Goal: Task Accomplishment & Management: Use online tool/utility

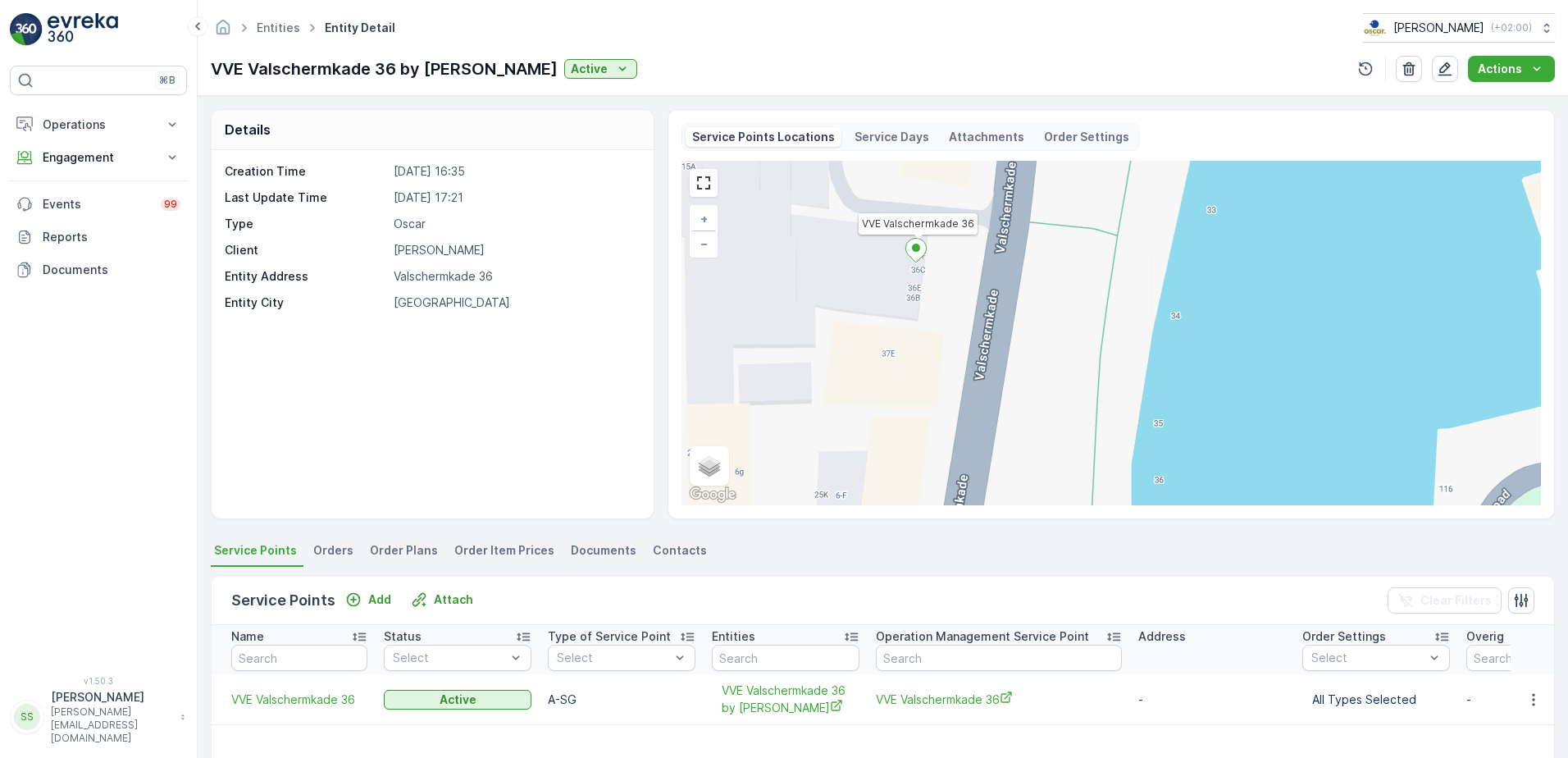
click at [425, 368] on div "Creation Time [DATE] 16:35 Last Update Time [DATE] 17:21 Type Oscar Client [PER…" at bounding box center [432, 334] width 442 height 368
click at [356, 343] on div "Creation Time [DATE] 16:35 Last Update Time [DATE] 17:21 Type Oscar Client [PER…" at bounding box center [432, 334] width 442 height 368
click at [472, 468] on div "Creation Time [DATE] 16:35 Last Update Time [DATE] 17:21 Type Oscar Client [PER…" at bounding box center [432, 334] width 442 height 368
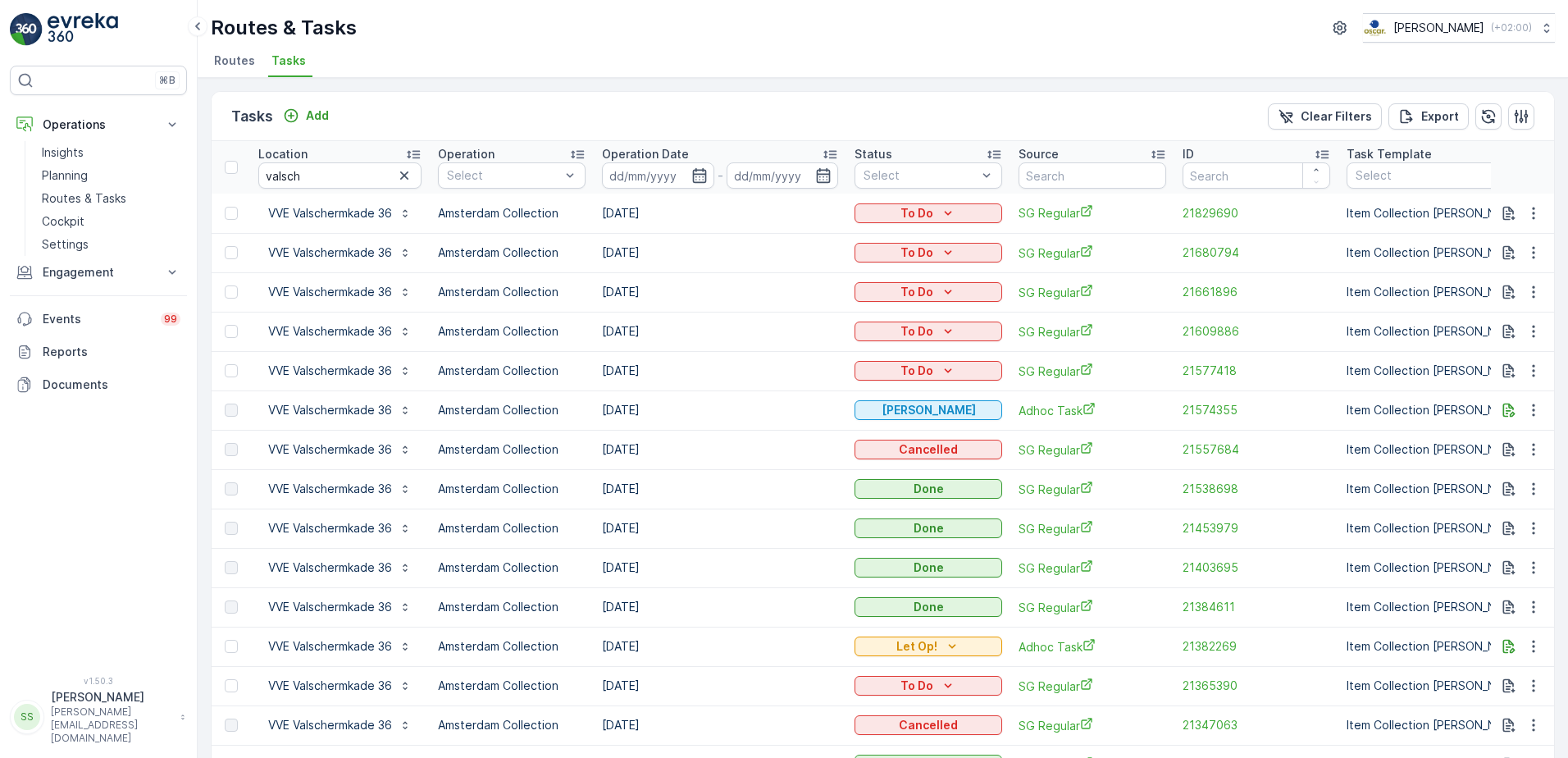
click at [400, 108] on div "Tasks Add Clear Filters Export" at bounding box center [883, 116] width 1342 height 49
drag, startPoint x: 333, startPoint y: 169, endPoint x: 251, endPoint y: 169, distance: 82.0
click at [251, 169] on th "Location valsch" at bounding box center [340, 167] width 179 height 53
type input "rino"
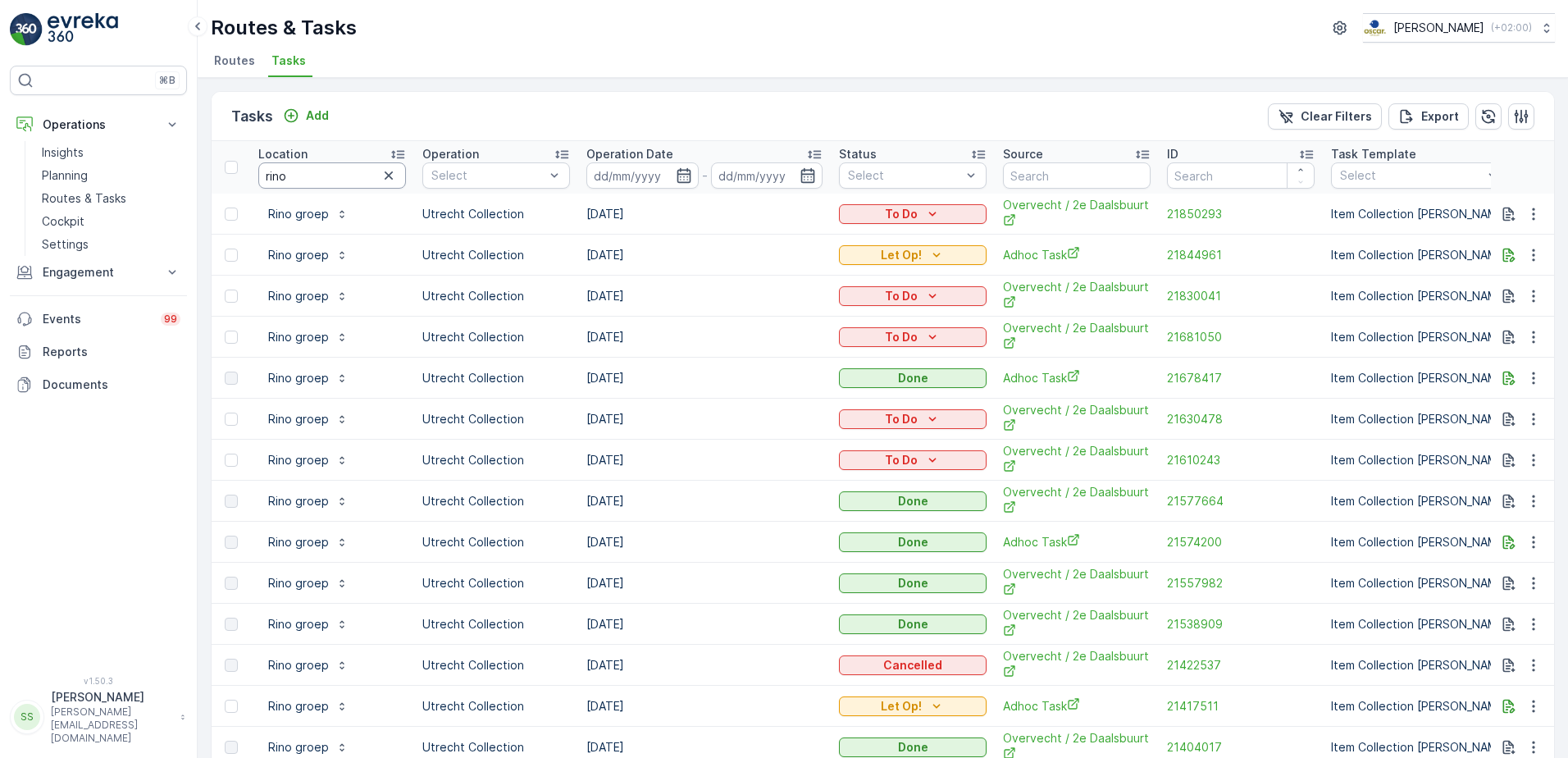
click at [402, 171] on input "rino" at bounding box center [332, 175] width 148 height 26
click at [392, 175] on icon "button" at bounding box center [389, 176] width 16 height 16
click at [434, 111] on div "Tasks Add Clear Filters Export" at bounding box center [883, 116] width 1342 height 49
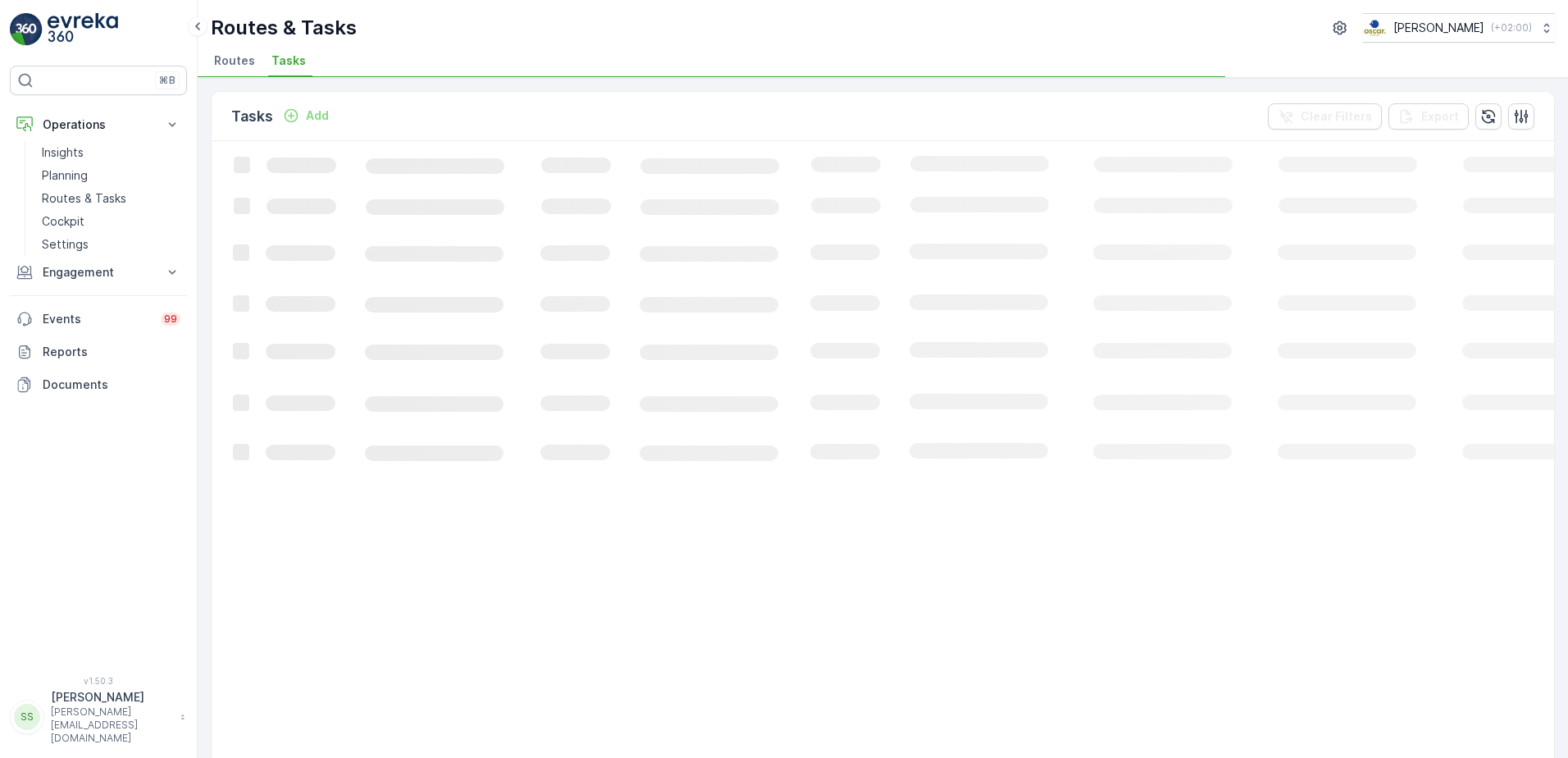
click at [441, 112] on div "Tasks Add Clear Filters Export" at bounding box center [883, 116] width 1342 height 49
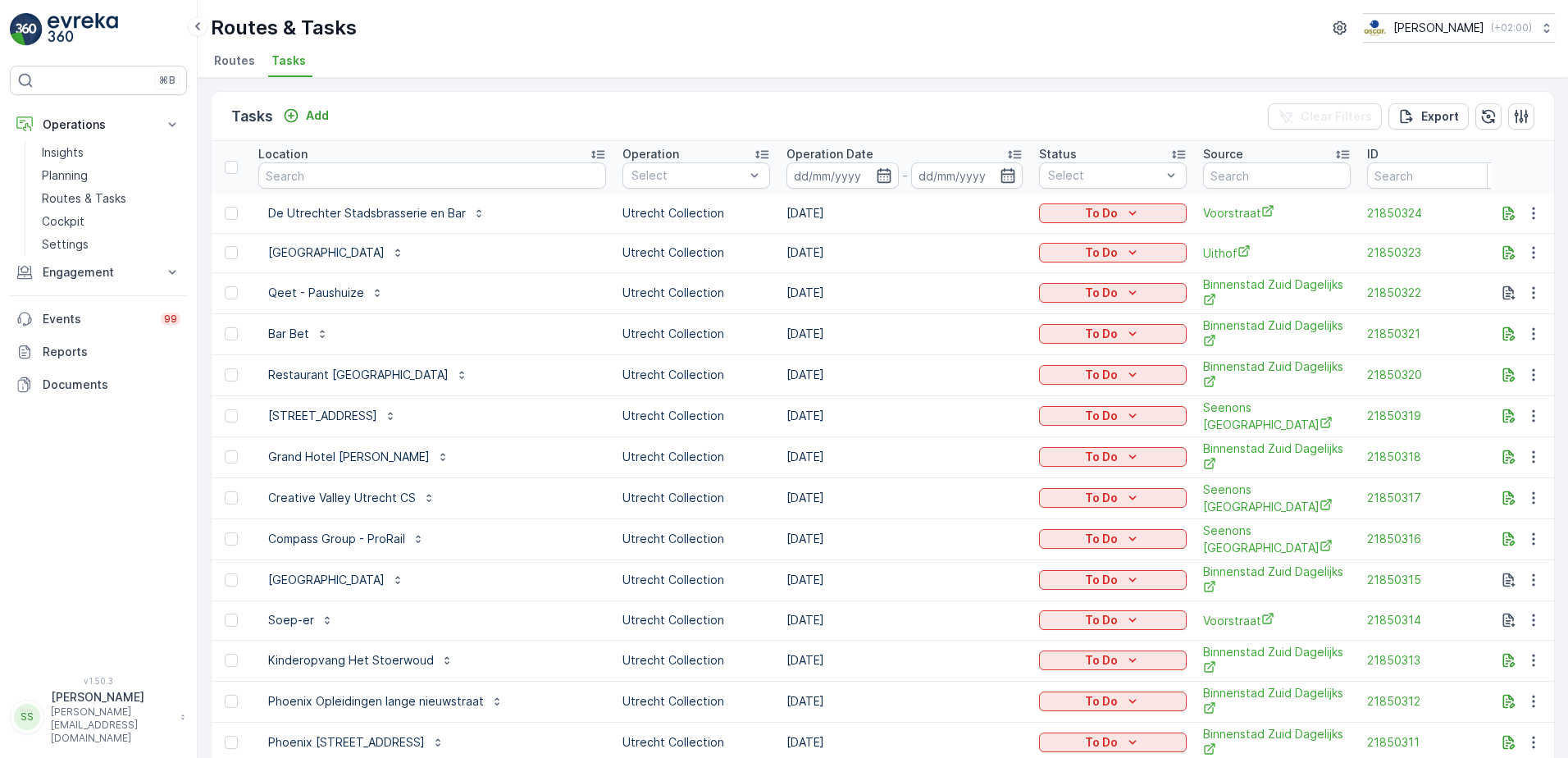
click at [382, 120] on div "Tasks Add Clear Filters Export" at bounding box center [883, 116] width 1342 height 49
drag, startPoint x: 849, startPoint y: 177, endPoint x: 858, endPoint y: 170, distance: 11.4
click at [849, 177] on input at bounding box center [842, 175] width 112 height 26
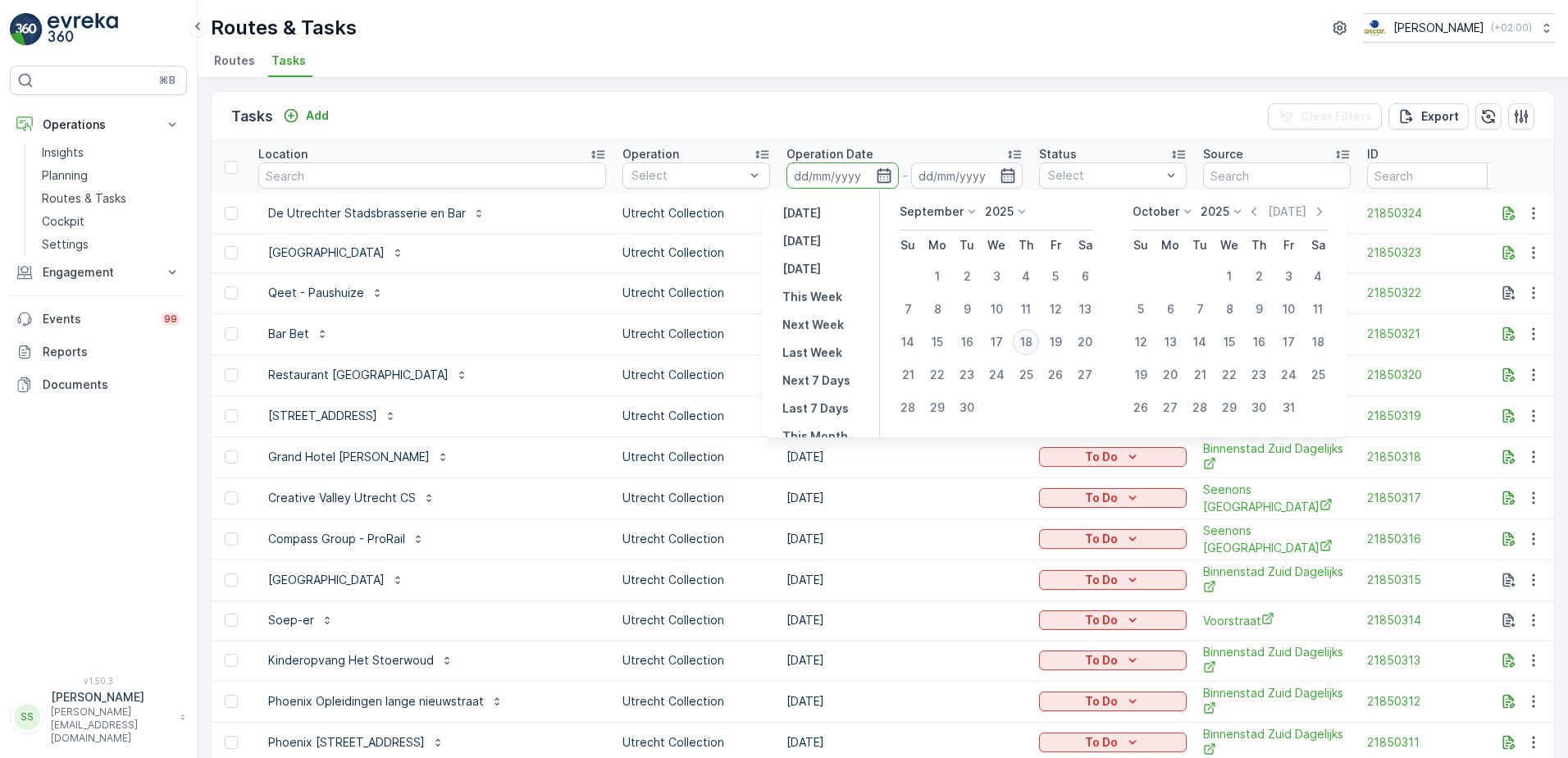
click at [1033, 341] on div "18" at bounding box center [1025, 342] width 26 height 26
type input "18.09.2025"
click at [883, 98] on div "Tasks Add Clear Filters Export Location Operation Select Operation Date 18.09.2…" at bounding box center [883, 417] width 1370 height 680
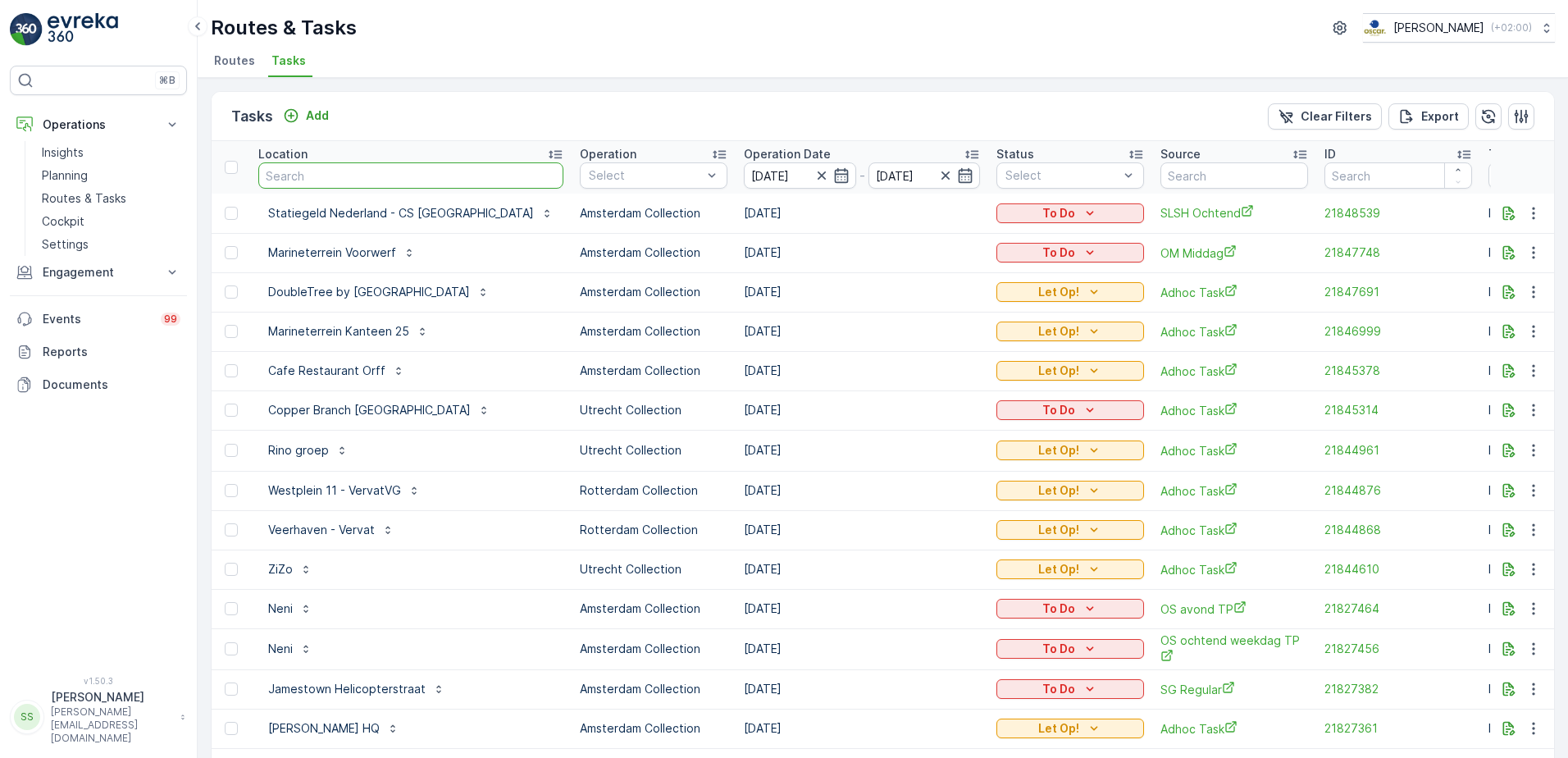
click at [349, 182] on input "text" at bounding box center [411, 175] width 305 height 26
type input "marie"
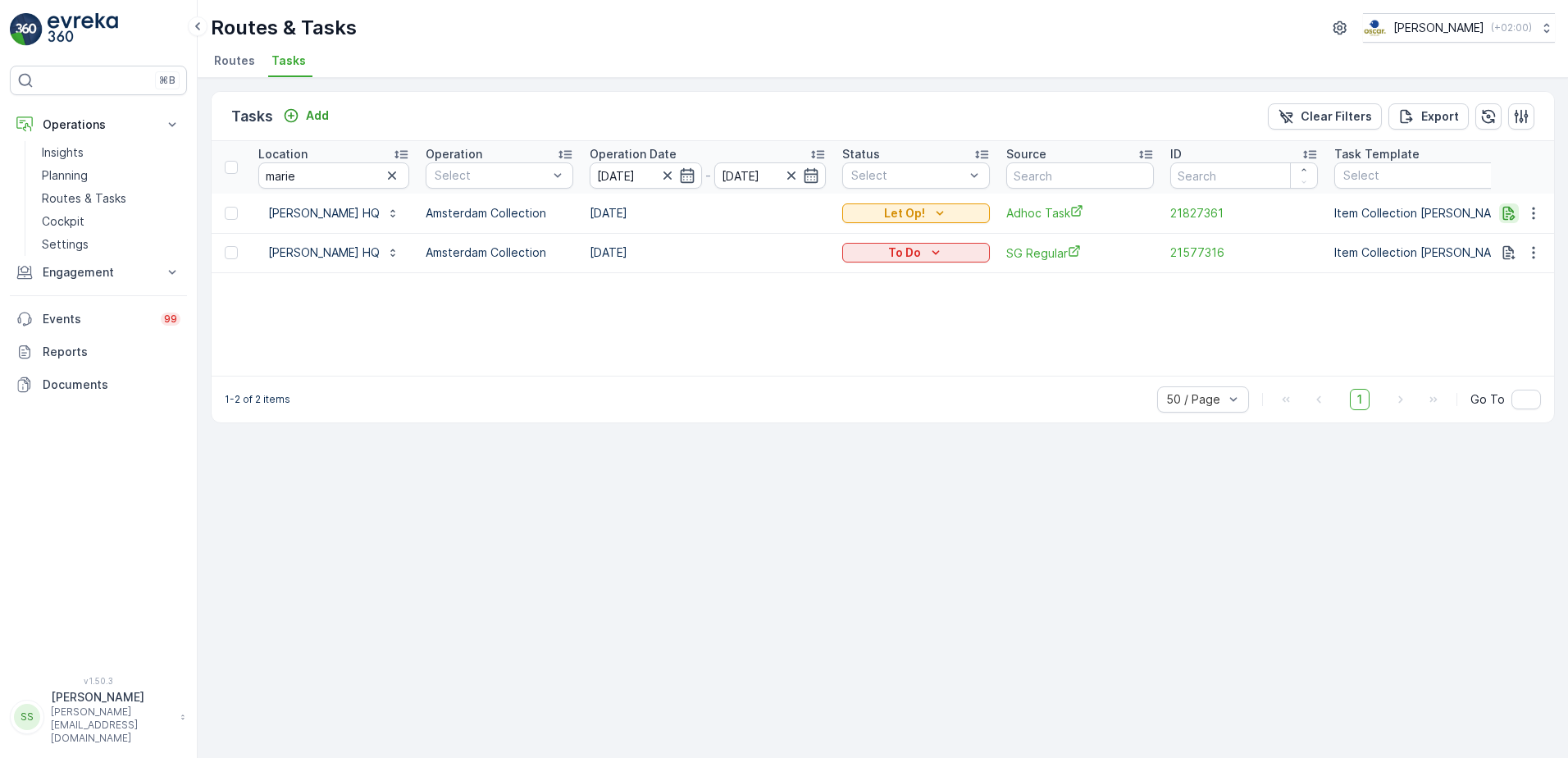
click at [1504, 214] on icon "button" at bounding box center [1509, 213] width 12 height 14
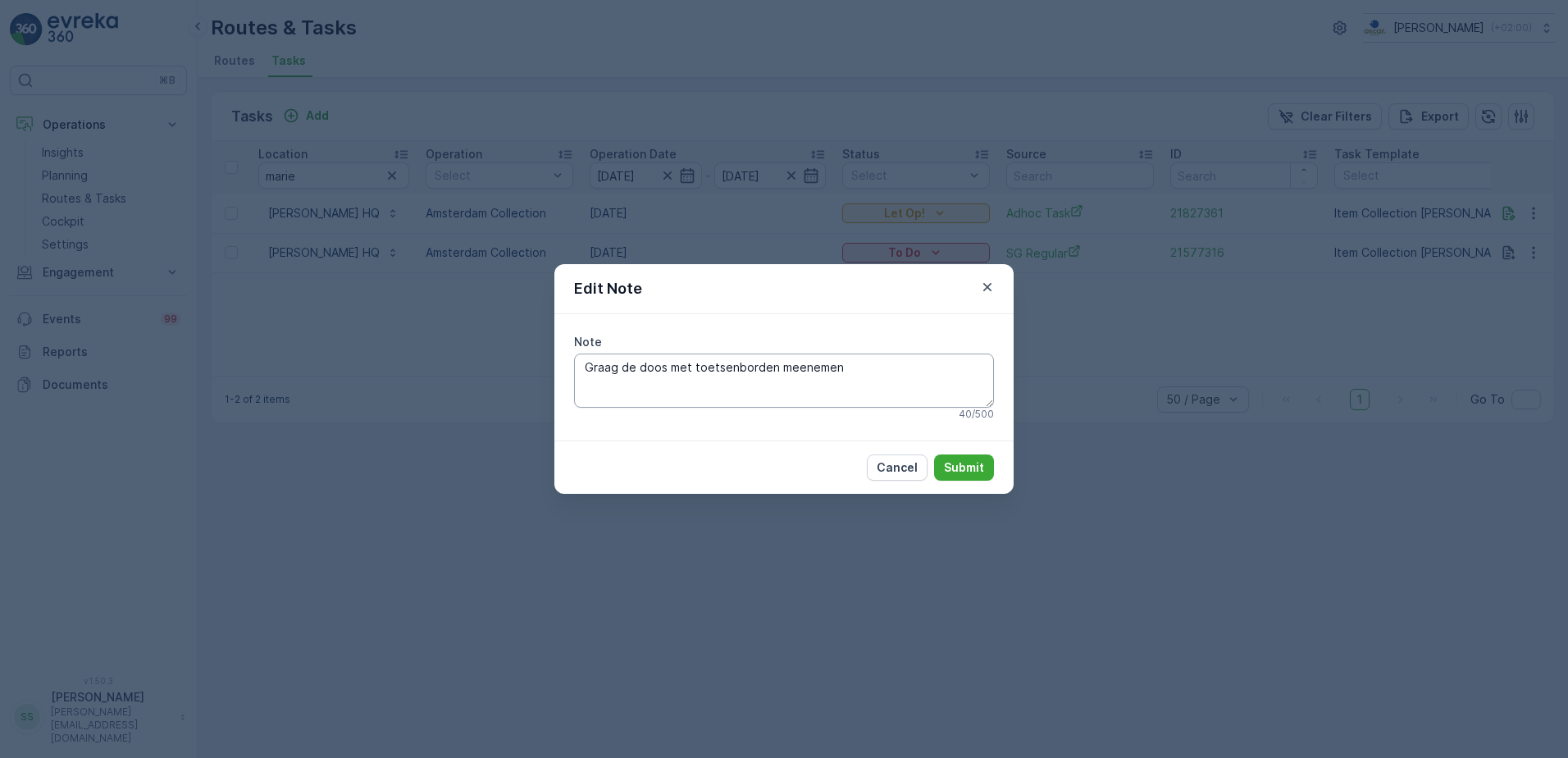
click at [848, 370] on textarea "Graag de doos met toetsenborden meenemen" at bounding box center [784, 380] width 420 height 54
type textarea "Graag de doos met toetsenborden meenemen"
click at [978, 424] on div "Note Graag de doos met toetsenborden meenemen 40 / 500" at bounding box center [784, 377] width 459 height 127
click at [963, 463] on p "Submit" at bounding box center [964, 467] width 40 height 16
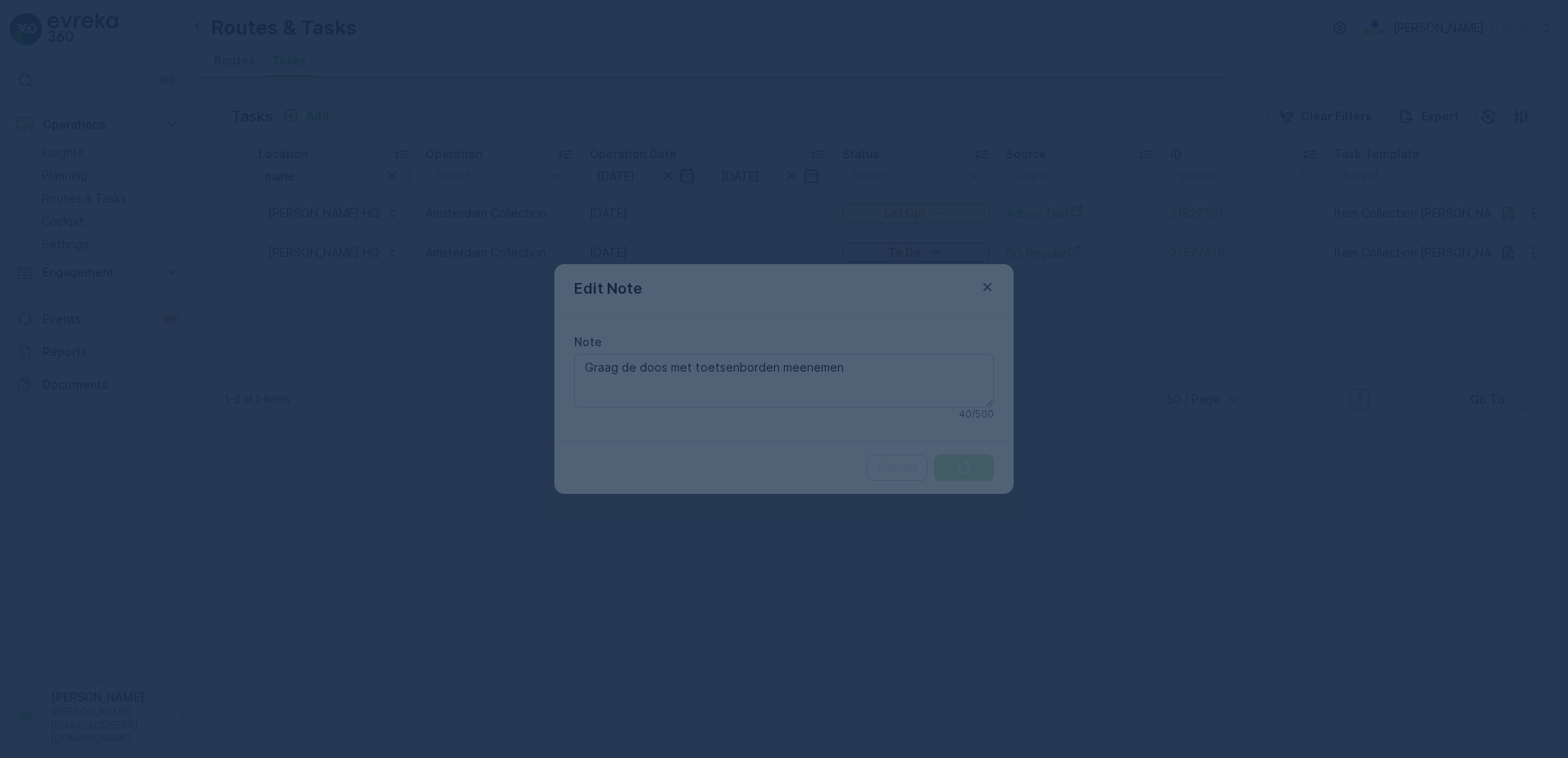
click at [1109, 301] on div at bounding box center [784, 379] width 1568 height 758
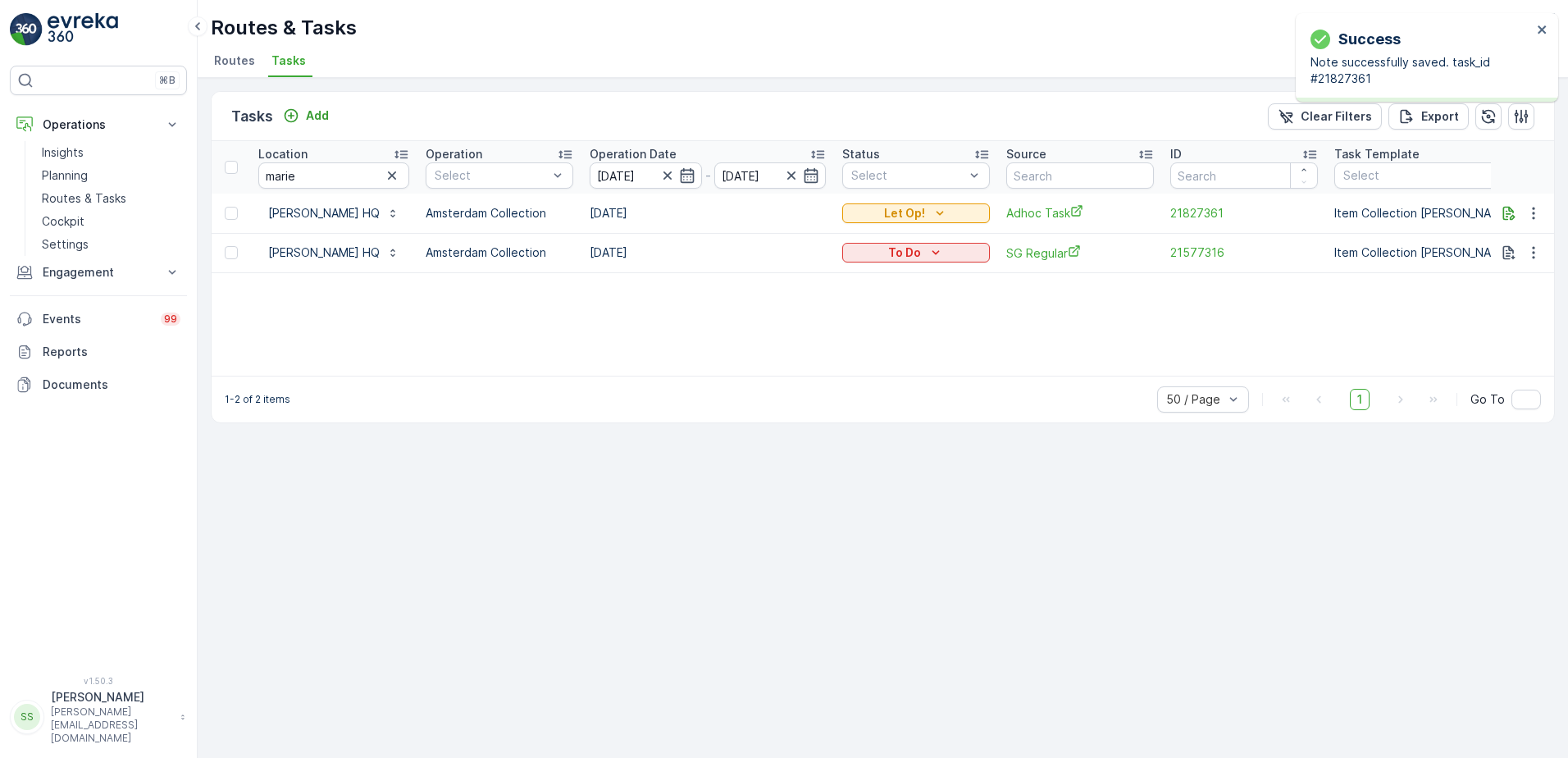
click at [512, 51] on ul "Routes Tasks" at bounding box center [875, 62] width 1331 height 28
drag, startPoint x: 355, startPoint y: 27, endPoint x: 213, endPoint y: 24, distance: 142.0
click at [213, 24] on p "Routes & Tasks" at bounding box center [283, 28] width 146 height 26
drag, startPoint x: 213, startPoint y: 24, endPoint x: 625, endPoint y: 31, distance: 412.1
click at [625, 31] on div "Routes & Tasks Oscar Circulair ( +02:00 )" at bounding box center [883, 28] width 1344 height 29
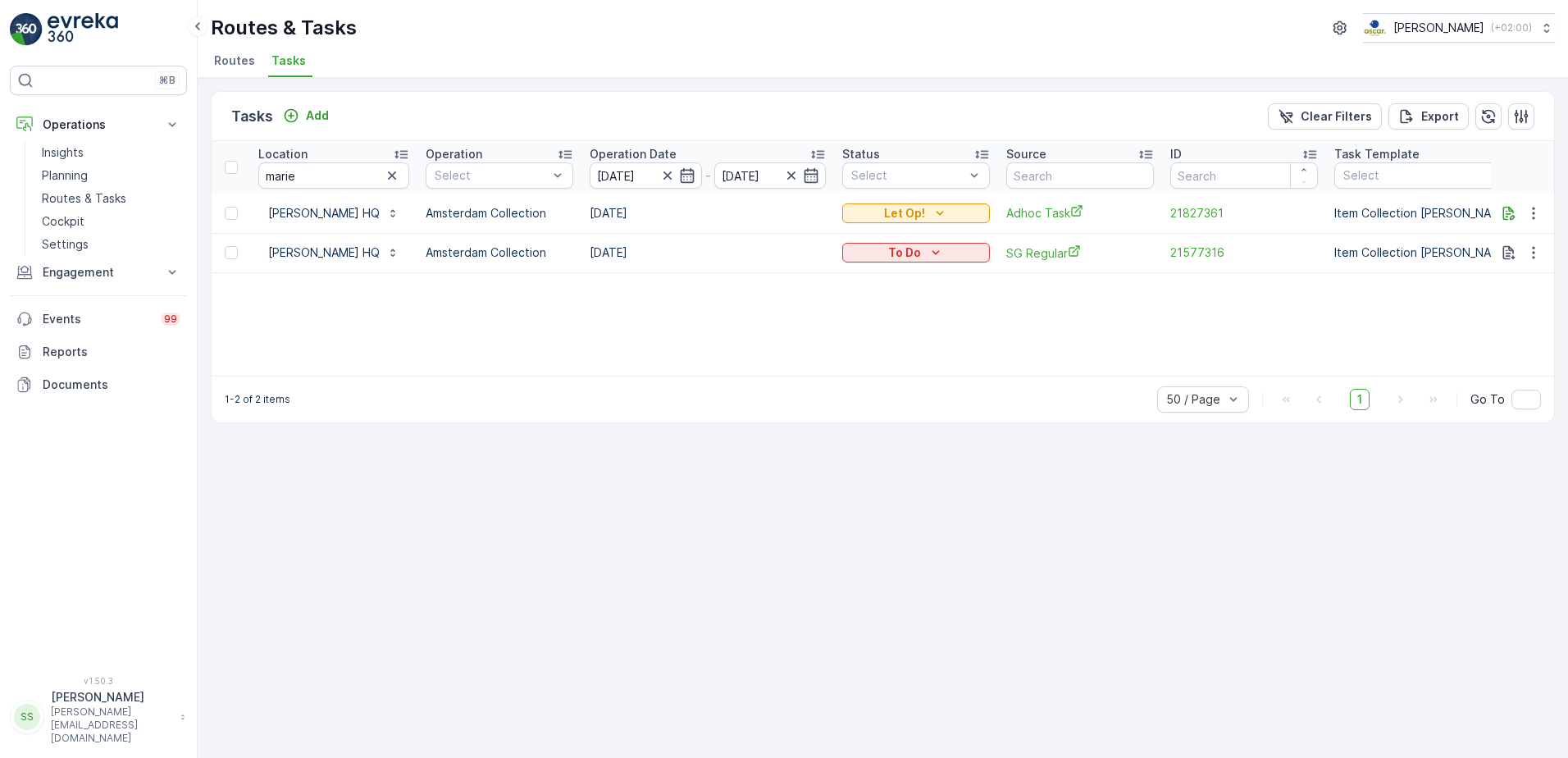
click at [324, 26] on p "Routes & Tasks" at bounding box center [283, 28] width 146 height 26
click at [696, 35] on div "Routes & Tasks Oscar Circulair ( +02:00 )" at bounding box center [883, 28] width 1344 height 29
click at [316, 28] on p "Routes & Tasks" at bounding box center [283, 28] width 146 height 26
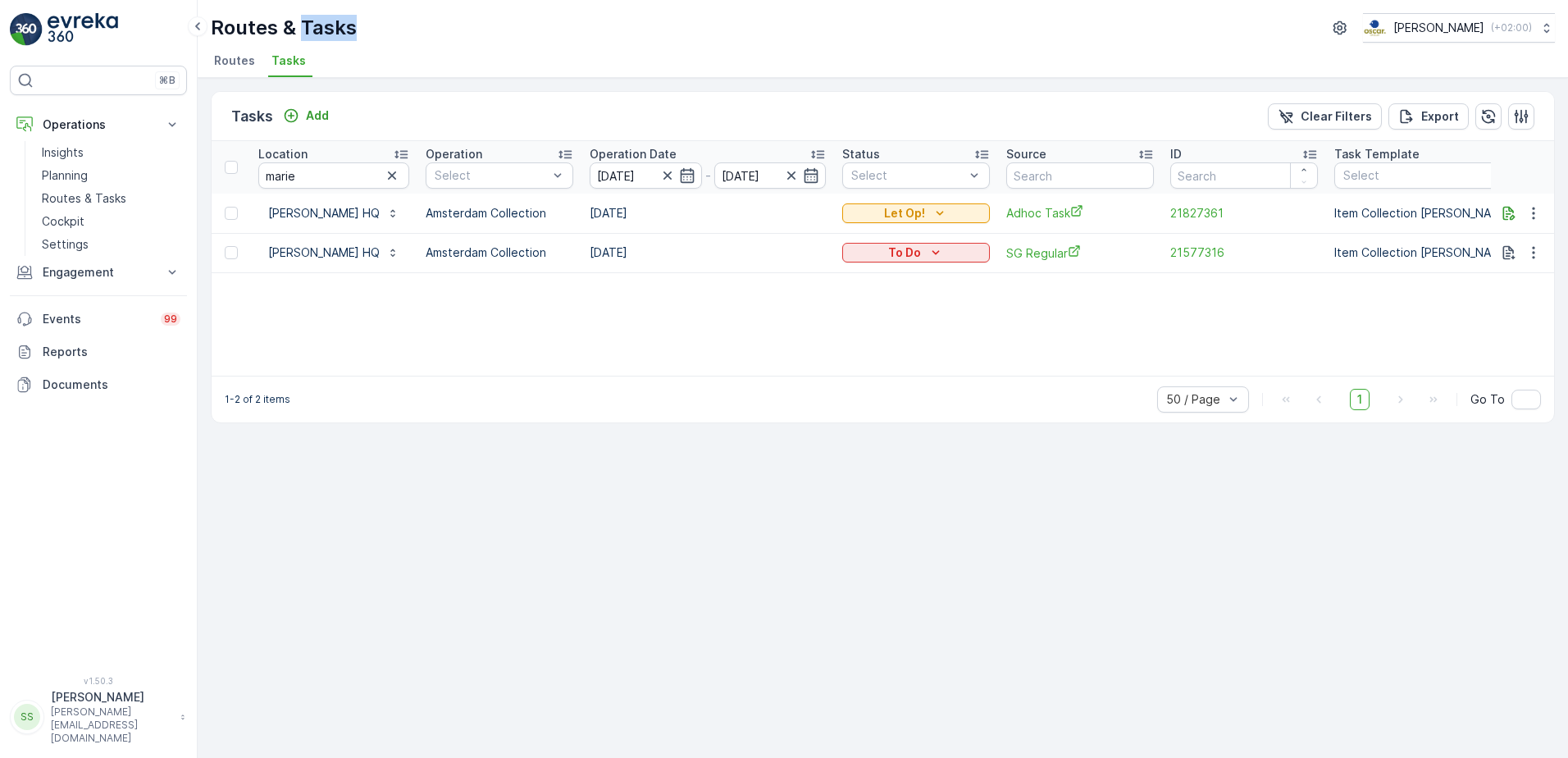
drag, startPoint x: 316, startPoint y: 28, endPoint x: 546, endPoint y: 31, distance: 230.0
click at [546, 31] on div "Routes & Tasks Oscar Circulair ( +02:00 )" at bounding box center [883, 28] width 1344 height 29
click at [686, 48] on div "Routes & Tasks Oscar Circulair ( +02:00 ) Routes Tasks" at bounding box center [883, 38] width 1370 height 78
